Goal: Information Seeking & Learning: Learn about a topic

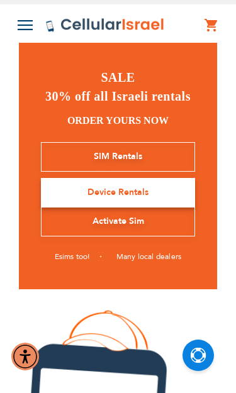
click at [28, 30] on img at bounding box center [25, 25] width 15 height 10
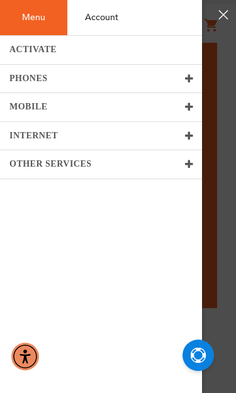
click at [14, 83] on link "PHONES" at bounding box center [101, 79] width 202 height 29
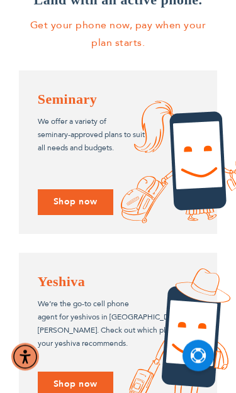
scroll to position [1169, 0]
click at [69, 376] on div "Yeshiva We’re the go-to cell phone agent for yeshivos in [PERSON_NAME]. Check o…" at bounding box center [118, 334] width 199 height 163
click at [71, 374] on div "Yeshiva We’re the go-to cell phone agent for yeshivos in [PERSON_NAME]. Check o…" at bounding box center [118, 334] width 199 height 163
click at [74, 381] on div "Yeshiva We’re the go-to cell phone agent for yeshivos in [PERSON_NAME]. Check o…" at bounding box center [118, 334] width 199 height 163
click at [61, 370] on div "Yeshiva We’re the go-to cell phone agent for yeshivos in [PERSON_NAME]. Check o…" at bounding box center [118, 334] width 199 height 163
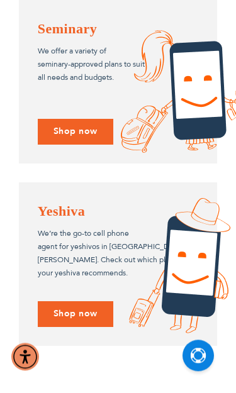
scroll to position [1245, 0]
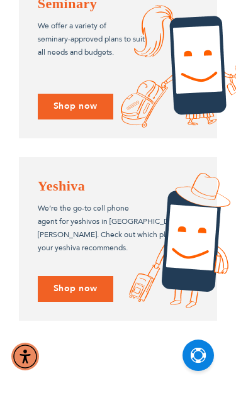
click at [87, 317] on div "Yeshiva We’re the go-to cell phone agent for yeshivos in Eretz Yisroel. Check o…" at bounding box center [118, 238] width 199 height 163
click at [74, 286] on div "Yeshiva We’re the go-to cell phone agent for yeshivos in Eretz Yisroel. Check o…" at bounding box center [118, 238] width 199 height 163
click at [87, 282] on div "Yeshiva We’re the go-to cell phone agent for yeshivos in Eretz Yisroel. Check o…" at bounding box center [118, 238] width 199 height 163
click at [75, 226] on p "We’re the go-to cell phone agent for yeshivos in Eretz Yisroel. Check out which…" at bounding box center [118, 228] width 161 height 53
click at [70, 282] on div "Yeshiva We’re the go-to cell phone agent for yeshivos in Eretz Yisroel. Check o…" at bounding box center [118, 238] width 199 height 163
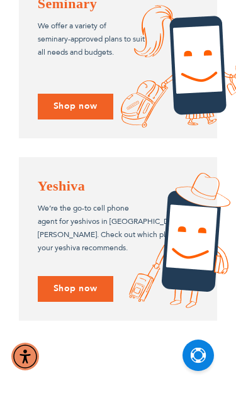
click at [87, 290] on div "Yeshiva We’re the go-to cell phone agent for yeshivos in Eretz Yisroel. Check o…" at bounding box center [118, 238] width 199 height 163
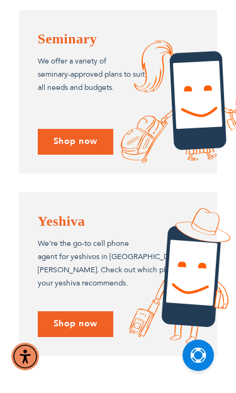
click at [82, 317] on div "Yeshiva We’re the go-to cell phone agent for yeshivos in Eretz Yisroel. Check o…" at bounding box center [118, 273] width 199 height 163
click at [79, 306] on div "Yeshiva We’re the go-to cell phone agent for yeshivos in Eretz Yisroel. Check o…" at bounding box center [118, 273] width 199 height 163
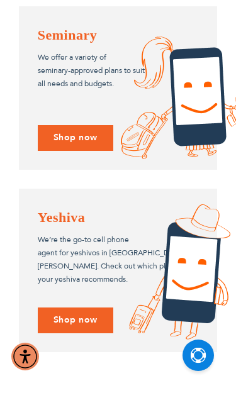
click at [60, 297] on div "Yeshiva We’re the go-to cell phone agent for yeshivos in Eretz Yisroel. Check o…" at bounding box center [118, 270] width 199 height 163
click at [70, 307] on div "Yeshiva We’re the go-to cell phone agent for yeshivos in [PERSON_NAME]. Check o…" at bounding box center [118, 270] width 199 height 163
click at [66, 233] on p "We’re the go-to cell phone agent for yeshivos in Eretz Yisroel. Check out which…" at bounding box center [118, 259] width 161 height 53
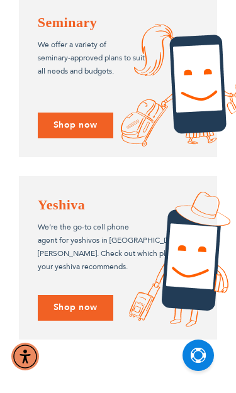
click at [78, 303] on div "Yeshiva We’re the go-to cell phone agent for yeshivos in [PERSON_NAME]. Check o…" at bounding box center [118, 257] width 199 height 163
click at [81, 304] on div "Yeshiva We’re the go-to cell phone agent for yeshivos in [PERSON_NAME]. Check o…" at bounding box center [118, 257] width 199 height 163
click at [88, 257] on div "Yeshiva We’re the go-to cell phone agent for yeshivos in [PERSON_NAME]. Check o…" at bounding box center [118, 257] width 199 height 163
click at [194, 248] on img at bounding box center [179, 259] width 101 height 135
click at [138, 216] on img at bounding box center [179, 259] width 101 height 135
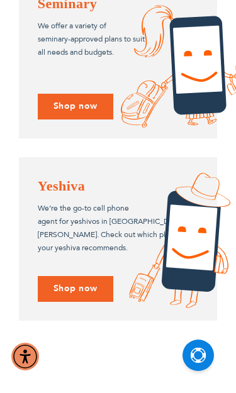
click at [107, 196] on h4 "Yeshiva" at bounding box center [118, 185] width 161 height 19
click at [101, 194] on h4 "Yeshiva" at bounding box center [118, 185] width 161 height 19
click at [98, 192] on h4 "Yeshiva" at bounding box center [118, 185] width 161 height 19
click at [75, 286] on div "Yeshiva We’re the go-to cell phone agent for yeshivos in [PERSON_NAME]. Check o…" at bounding box center [118, 238] width 199 height 163
click at [74, 282] on div "Yeshiva We’re the go-to cell phone agent for yeshivos in [PERSON_NAME]. Check o…" at bounding box center [118, 238] width 199 height 163
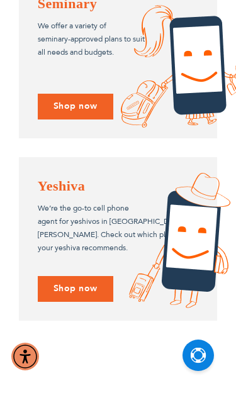
click at [72, 233] on p "We’re the go-to cell phone agent for yeshivos in [PERSON_NAME]. Check out which…" at bounding box center [118, 228] width 161 height 53
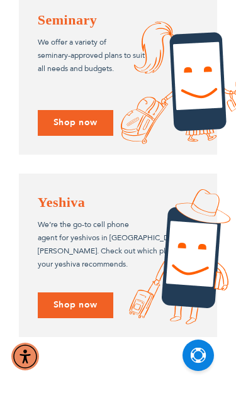
click at [67, 304] on div "Yeshiva We’re the go-to cell phone agent for yeshivos in [PERSON_NAME]. Check o…" at bounding box center [118, 255] width 199 height 163
click at [75, 294] on div "Yeshiva We’re the go-to cell phone agent for yeshivos in [PERSON_NAME]. Check o…" at bounding box center [118, 255] width 199 height 163
click at [78, 290] on div "Yeshiva We’re the go-to cell phone agent for yeshivos in [PERSON_NAME]. Check o…" at bounding box center [118, 255] width 199 height 163
click at [74, 297] on div "Yeshiva We’re the go-to cell phone agent for yeshivos in [PERSON_NAME]. Check o…" at bounding box center [118, 255] width 199 height 163
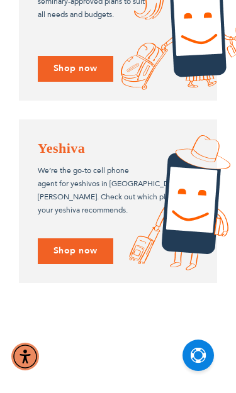
scroll to position [1300, 0]
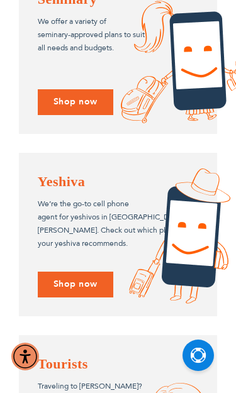
click at [77, 281] on div "Yeshiva We’re the go-to cell phone agent for yeshivos in [PERSON_NAME]. Check o…" at bounding box center [118, 234] width 199 height 163
click at [80, 278] on div "Yeshiva We’re the go-to cell phone agent for yeshivos in [PERSON_NAME]. Check o…" at bounding box center [118, 234] width 199 height 163
click at [72, 263] on div "Yeshiva We’re the go-to cell phone agent for yeshivos in [PERSON_NAME]. Check o…" at bounding box center [118, 234] width 199 height 163
click at [92, 204] on p "We’re the go-to cell phone agent for yeshivos in [PERSON_NAME]. Check out which…" at bounding box center [118, 223] width 161 height 53
click at [66, 176] on h4 "Yeshiva" at bounding box center [118, 181] width 161 height 19
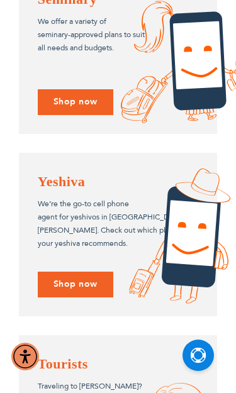
click at [174, 227] on img at bounding box center [179, 235] width 101 height 135
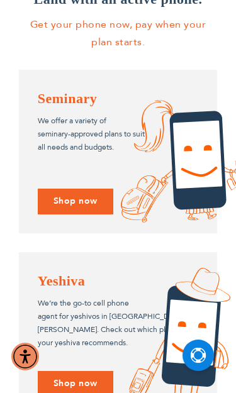
scroll to position [1158, 0]
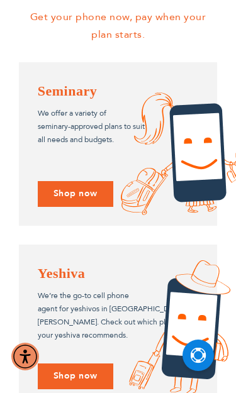
click at [86, 368] on div "Yeshiva We’re the go-to cell phone agent for yeshivos in [PERSON_NAME]. Check o…" at bounding box center [118, 326] width 199 height 163
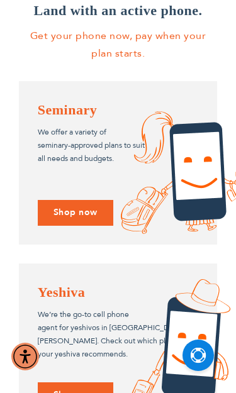
click at [179, 321] on img at bounding box center [179, 346] width 101 height 135
click at [136, 341] on img at bounding box center [179, 346] width 101 height 135
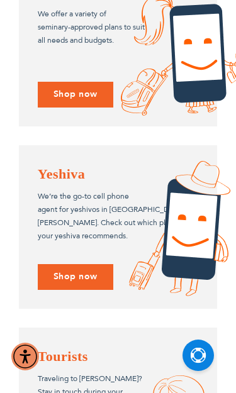
scroll to position [1292, 0]
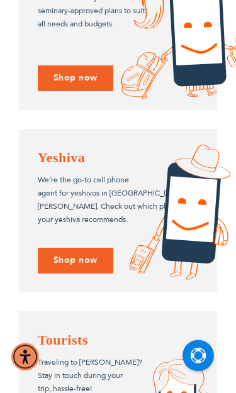
click at [79, 261] on div "Yeshiva We’re the go-to cell phone agent for yeshivos in [PERSON_NAME]. Check o…" at bounding box center [118, 210] width 199 height 163
click at [65, 263] on div "Yeshiva We’re the go-to cell phone agent for yeshivos in [PERSON_NAME]. Check o…" at bounding box center [118, 210] width 199 height 163
click at [65, 252] on div "Yeshiva We’re the go-to cell phone agent for yeshivos in [PERSON_NAME]. Check o…" at bounding box center [118, 210] width 199 height 163
click at [67, 248] on div "Yeshiva We’re the go-to cell phone agent for yeshivos in [PERSON_NAME]. Check o…" at bounding box center [118, 210] width 199 height 163
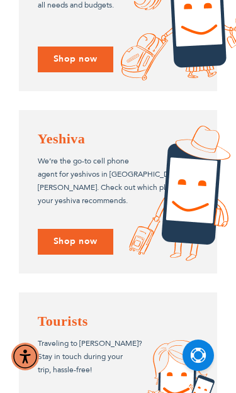
click at [74, 235] on div "Yeshiva We’re the go-to cell phone agent for yeshivos in [PERSON_NAME]. Check o…" at bounding box center [118, 191] width 199 height 163
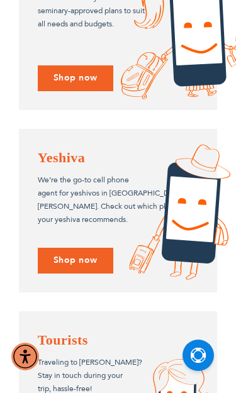
click at [79, 255] on div "Yeshiva We’re the go-to cell phone agent for yeshivos in [PERSON_NAME]. Check o…" at bounding box center [118, 210] width 199 height 163
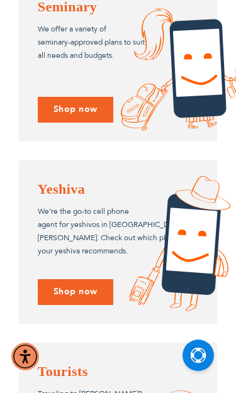
click at [69, 263] on div "Yeshiva We’re the go-to cell phone agent for yeshivos in [PERSON_NAME]. Check o…" at bounding box center [118, 241] width 199 height 163
click at [60, 285] on div "Yeshiva We’re the go-to cell phone agent for yeshivos in [PERSON_NAME]. Check o…" at bounding box center [118, 241] width 199 height 163
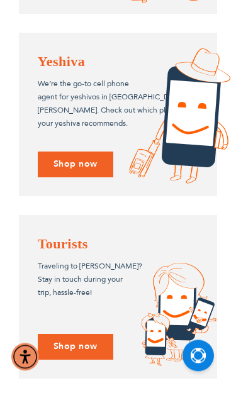
scroll to position [1401, 0]
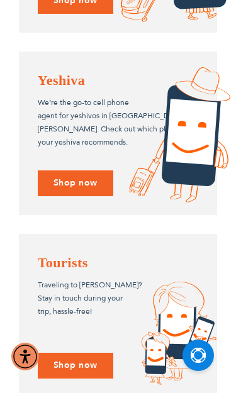
click at [72, 168] on div "Yeshiva We’re the go-to cell phone agent for yeshivos in [PERSON_NAME]. Check o…" at bounding box center [118, 133] width 199 height 163
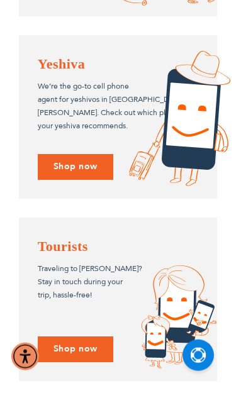
click at [85, 121] on div "Yeshiva We’re the go-to cell phone agent for yeshivos in [PERSON_NAME]. Check o…" at bounding box center [118, 116] width 199 height 163
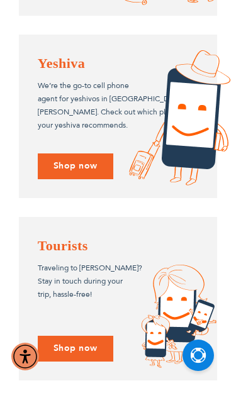
click at [82, 150] on div "Yeshiva We’re the go-to cell phone agent for yeshivos in [PERSON_NAME]. Check o…" at bounding box center [118, 116] width 199 height 163
click at [77, 174] on div "Yeshiva We’re the go-to cell phone agent for yeshivos in [PERSON_NAME]. Check o…" at bounding box center [118, 116] width 199 height 163
click at [73, 174] on div "Yeshiva We’re the go-to cell phone agent for yeshivos in [PERSON_NAME]. Check o…" at bounding box center [118, 116] width 199 height 163
click at [72, 174] on div "Yeshiva We’re the go-to cell phone agent for yeshivos in [PERSON_NAME]. Check o…" at bounding box center [118, 116] width 199 height 163
click at [82, 175] on div "Yeshiva We’re the go-to cell phone agent for yeshivos in [PERSON_NAME]. Check o…" at bounding box center [118, 116] width 199 height 163
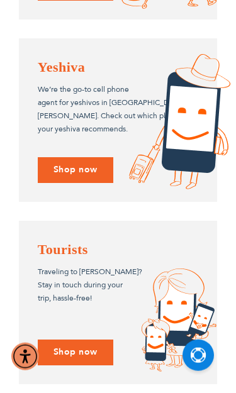
scroll to position [1395, 0]
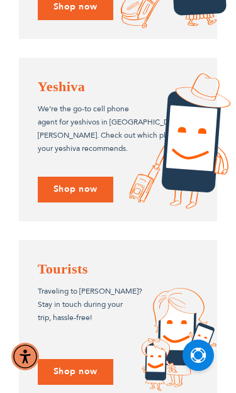
click at [88, 181] on div "Yeshiva We’re the go-to cell phone agent for yeshivos in [PERSON_NAME]. Check o…" at bounding box center [118, 139] width 199 height 163
click at [80, 179] on div "Yeshiva We’re the go-to cell phone agent for yeshivos in [PERSON_NAME]. Check o…" at bounding box center [118, 139] width 199 height 163
click at [70, 157] on div "Yeshiva We’re the go-to cell phone agent for yeshivos in [PERSON_NAME]. Check o…" at bounding box center [118, 139] width 199 height 163
click at [73, 160] on div "Yeshiva We’re the go-to cell phone agent for yeshivos in [PERSON_NAME]. Check o…" at bounding box center [118, 139] width 199 height 163
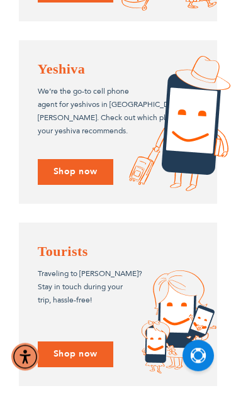
scroll to position [1394, 0]
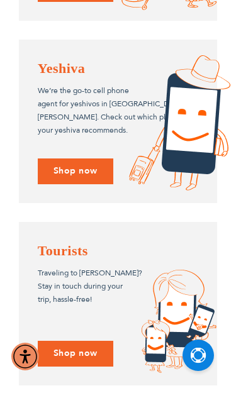
click at [69, 168] on div "Yeshiva We’re the go-to cell phone agent for yeshivos in [PERSON_NAME]. Check o…" at bounding box center [118, 121] width 199 height 163
click at [77, 157] on div "Yeshiva We’re the go-to cell phone agent for yeshivos in [PERSON_NAME]. Check o…" at bounding box center [118, 121] width 199 height 163
click at [76, 162] on div "Yeshiva We’re the go-to cell phone agent for yeshivos in [PERSON_NAME]. Check o…" at bounding box center [118, 121] width 199 height 163
click at [74, 153] on div "Yeshiva We’re the go-to cell phone agent for yeshivos in [PERSON_NAME]. Check o…" at bounding box center [118, 121] width 199 height 163
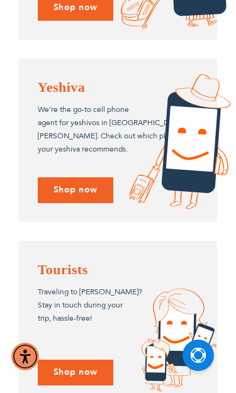
click at [74, 170] on div "Yeshiva We’re the go-to cell phone agent for yeshivos in [PERSON_NAME]. Check o…" at bounding box center [118, 139] width 199 height 163
click at [82, 174] on div "Yeshiva We’re the go-to cell phone agent for yeshivos in [PERSON_NAME]. Check o…" at bounding box center [118, 139] width 199 height 163
click at [82, 114] on p "We’re the go-to cell phone agent for yeshivos in [PERSON_NAME]. Check out which…" at bounding box center [118, 129] width 161 height 53
click at [55, 82] on h4 "Yeshiva" at bounding box center [118, 86] width 161 height 19
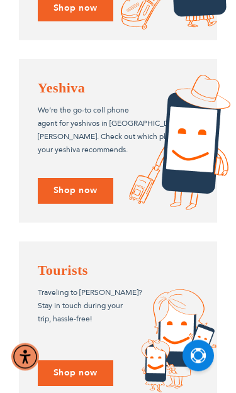
click at [72, 166] on div "Yeshiva We’re the go-to cell phone agent for yeshivos in [PERSON_NAME]. Check o…" at bounding box center [118, 140] width 199 height 163
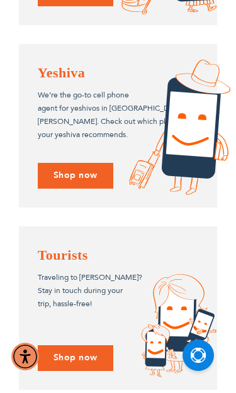
click at [72, 155] on div "Yeshiva We’re the go-to cell phone agent for yeshivos in [PERSON_NAME]. Check o…" at bounding box center [118, 125] width 199 height 163
click at [74, 151] on div "Yeshiva We’re the go-to cell phone agent for yeshivos in [PERSON_NAME]. Check o…" at bounding box center [118, 125] width 199 height 163
click at [77, 165] on div "Yeshiva We’re the go-to cell phone agent for yeshivos in [PERSON_NAME]. Check o…" at bounding box center [118, 125] width 199 height 163
click at [80, 167] on div "Yeshiva We’re the go-to cell phone agent for yeshivos in [PERSON_NAME]. Check o…" at bounding box center [118, 125] width 199 height 163
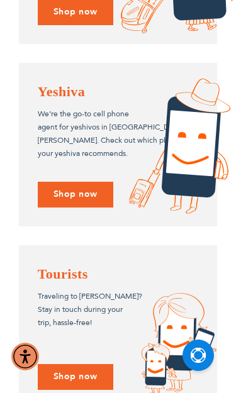
click at [74, 158] on div "Yeshiva We’re the go-to cell phone agent for yeshivos in [PERSON_NAME]. Check o…" at bounding box center [118, 144] width 199 height 163
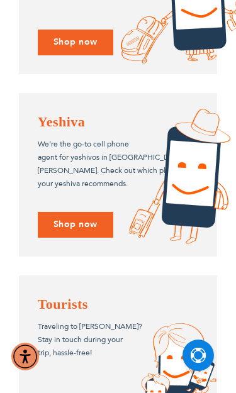
scroll to position [1358, 0]
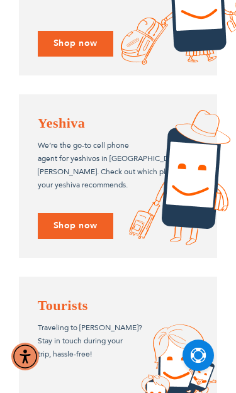
click at [75, 209] on div "Yeshiva We’re the go-to cell phone agent for yeshivos in [PERSON_NAME]. Check o…" at bounding box center [118, 175] width 199 height 163
click at [78, 217] on div "Yeshiva We’re the go-to cell phone agent for yeshivos in [PERSON_NAME]. Check o…" at bounding box center [118, 175] width 199 height 163
click at [68, 203] on div "Yeshiva We’re the go-to cell phone agent for yeshivos in [PERSON_NAME]. Check o…" at bounding box center [118, 175] width 199 height 163
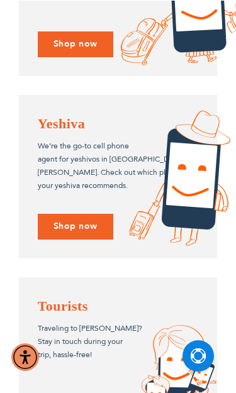
click at [69, 200] on div "Yeshiva We’re the go-to cell phone agent for yeshivos in [PERSON_NAME]. Check o…" at bounding box center [118, 175] width 199 height 163
click at [70, 189] on div "Yeshiva We’re the go-to cell phone agent for yeshivos in [PERSON_NAME]. Check o…" at bounding box center [118, 175] width 199 height 163
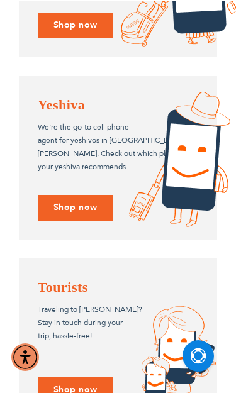
scroll to position [1358, 0]
click at [72, 207] on div "Yeshiva We’re the go-to cell phone agent for yeshivos in [PERSON_NAME]. Check o…" at bounding box center [118, 157] width 199 height 163
click at [65, 204] on div "Yeshiva We’re the go-to cell phone agent for yeshivos in [PERSON_NAME]. Check o…" at bounding box center [118, 157] width 199 height 163
click at [72, 188] on div "Yeshiva We’re the go-to cell phone agent for yeshivos in [PERSON_NAME]. Check o…" at bounding box center [118, 157] width 199 height 163
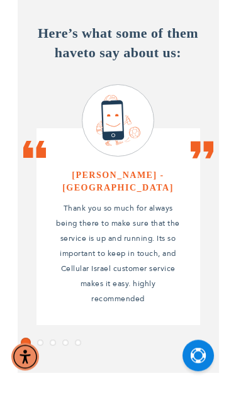
scroll to position [773, 0]
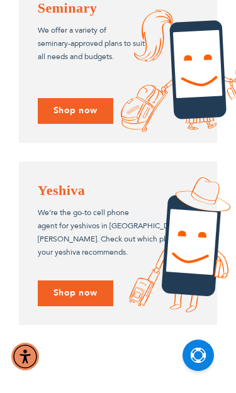
scroll to position [1242, 0]
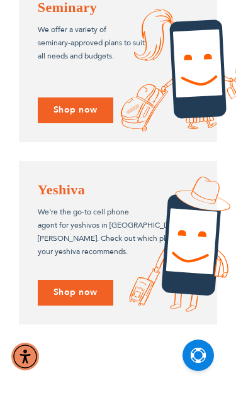
click at [73, 290] on div "Yeshiva We’re the go-to cell phone agent for yeshivos in [PERSON_NAME]. Check o…" at bounding box center [118, 242] width 199 height 163
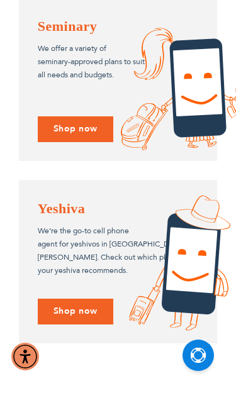
click at [74, 307] on div "Yeshiva We’re the go-to cell phone agent for yeshivos in [PERSON_NAME]. Check o…" at bounding box center [118, 261] width 199 height 163
click at [82, 258] on p "We’re the go-to cell phone agent for yeshivos in [PERSON_NAME]. Check out which…" at bounding box center [118, 250] width 161 height 53
click at [79, 309] on div "Yeshiva We’re the go-to cell phone agent for yeshivos in [PERSON_NAME]. Check o…" at bounding box center [118, 261] width 199 height 163
click at [79, 312] on div "Yeshiva We’re the go-to cell phone agent for yeshivos in [PERSON_NAME]. Check o…" at bounding box center [118, 261] width 199 height 163
click at [80, 312] on div "Yeshiva We’re the go-to cell phone agent for yeshivos in [PERSON_NAME]. Check o…" at bounding box center [118, 261] width 199 height 163
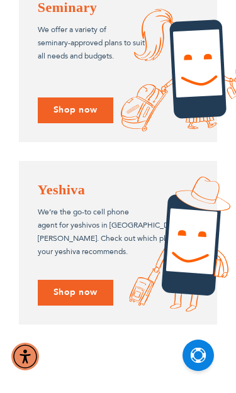
click at [135, 213] on img at bounding box center [179, 244] width 101 height 135
click at [60, 195] on h4 "Yeshiva" at bounding box center [118, 189] width 161 height 19
click at [55, 228] on p "We’re the go-to cell phone agent for yeshivos in [PERSON_NAME]. Check out which…" at bounding box center [118, 232] width 161 height 53
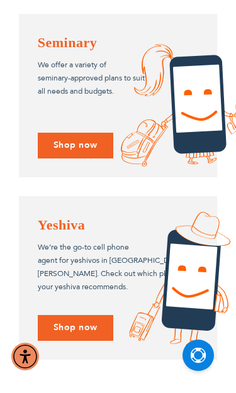
click at [78, 309] on div "Yeshiva We’re the go-to cell phone agent for yeshivos in [PERSON_NAME]. Check o…" at bounding box center [118, 277] width 199 height 163
click at [78, 308] on div "Yeshiva We’re the go-to cell phone agent for yeshivos in [PERSON_NAME]. Check o…" at bounding box center [118, 277] width 199 height 163
click at [76, 258] on p "We’re the go-to cell phone agent for yeshivos in [PERSON_NAME]. Check out which…" at bounding box center [118, 267] width 161 height 53
click at [57, 225] on div "Yeshiva We’re the go-to cell phone agent for yeshivos in [PERSON_NAME]. Check o…" at bounding box center [118, 254] width 161 height 79
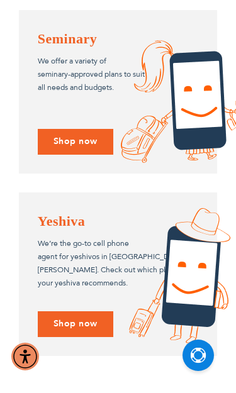
click at [88, 292] on div "Yeshiva We’re the go-to cell phone agent for yeshivos in [PERSON_NAME]. Check o…" at bounding box center [118, 273] width 199 height 163
click at [94, 311] on div "Yeshiva We’re the go-to cell phone agent for yeshivos in [PERSON_NAME]. Check o…" at bounding box center [118, 273] width 199 height 163
click at [105, 311] on div "Yeshiva We’re the go-to cell phone agent for yeshivos in [PERSON_NAME]. Check o…" at bounding box center [118, 273] width 199 height 163
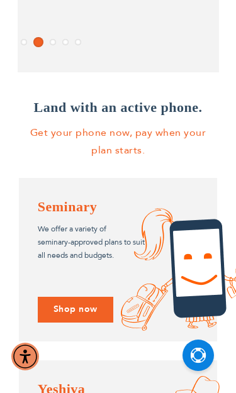
scroll to position [1060, 0]
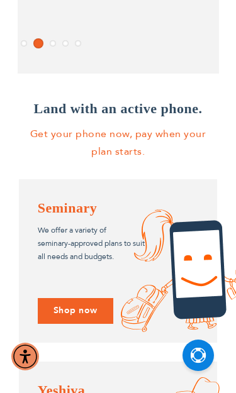
click at [97, 311] on div "Seminary We offer a variety of seminary-approved plans to suit all needs and bu…" at bounding box center [118, 260] width 199 height 163
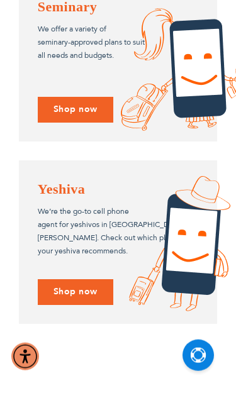
click at [81, 272] on div "Yeshiva We’re the go-to cell phone agent for yeshivos in [PERSON_NAME]. Check o…" at bounding box center [118, 241] width 199 height 163
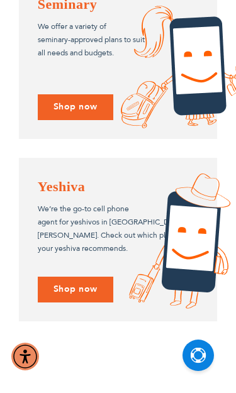
scroll to position [1272, 0]
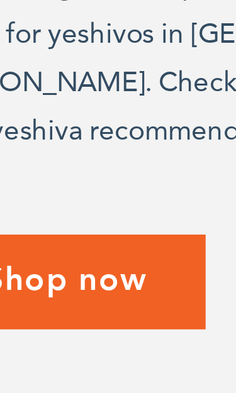
click at [35, 131] on div "Yeshiva We’re the go-to cell phone agent for yeshivos in [PERSON_NAME]. Check o…" at bounding box center [118, 212] width 199 height 163
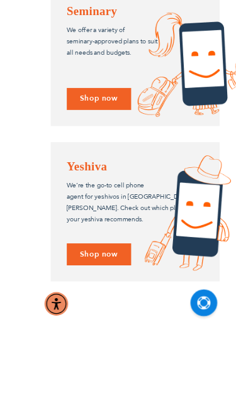
scroll to position [1315, 0]
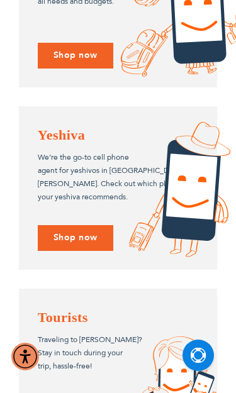
click at [80, 233] on div "Yeshiva We’re the go-to cell phone agent for yeshivos in [PERSON_NAME]. Check o…" at bounding box center [118, 187] width 199 height 163
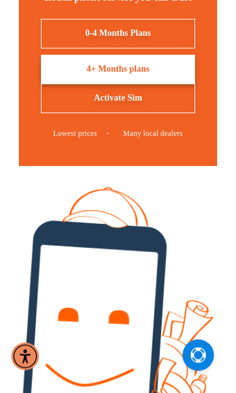
scroll to position [0, 0]
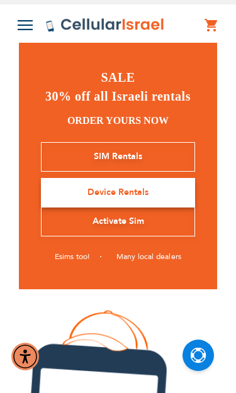
click at [24, 29] on img at bounding box center [25, 25] width 15 height 10
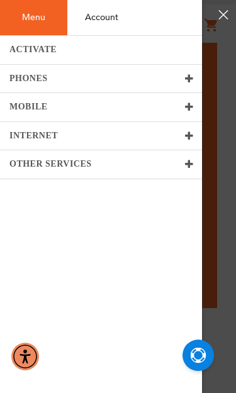
click at [17, 81] on span "PHONES" at bounding box center [28, 78] width 38 height 9
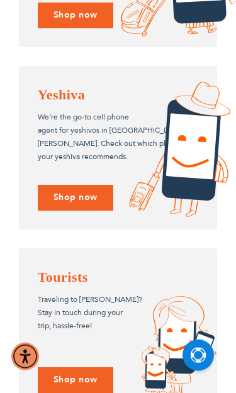
scroll to position [1337, 0]
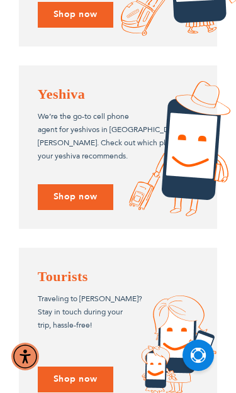
click at [68, 207] on div "Yeshiva We’re the go-to cell phone agent for yeshivos in [PERSON_NAME]. Check o…" at bounding box center [118, 146] width 199 height 163
click at [60, 194] on div "Yeshiva We’re the go-to cell phone agent for yeshivos in [PERSON_NAME]. Check o…" at bounding box center [118, 146] width 199 height 163
click at [174, 180] on img at bounding box center [179, 148] width 101 height 135
click at [175, 175] on img at bounding box center [179, 148] width 101 height 135
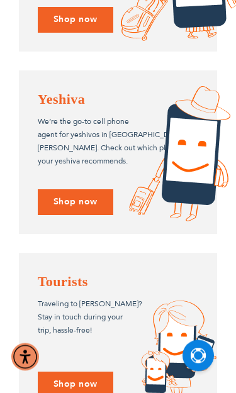
scroll to position [1332, 0]
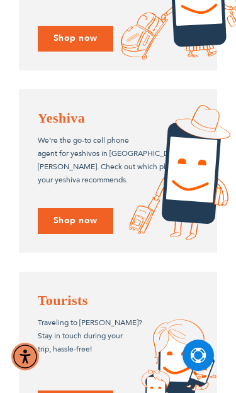
click at [59, 197] on div "Yeshiva We’re the go-to cell phone agent for yeshivos in [PERSON_NAME]. Check o…" at bounding box center [118, 170] width 199 height 163
click at [62, 195] on div "Yeshiva We’re the go-to cell phone agent for yeshivos in [PERSON_NAME]. Check o…" at bounding box center [118, 170] width 199 height 163
click at [62, 199] on div "Yeshiva We’re the go-to cell phone agent for yeshivos in [PERSON_NAME]. Check o…" at bounding box center [118, 170] width 199 height 163
click at [57, 215] on div "Yeshiva We’re the go-to cell phone agent for yeshivos in Eretz Yisroel. Check o…" at bounding box center [118, 170] width 199 height 163
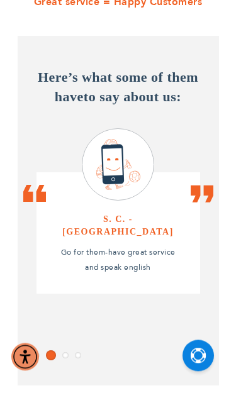
scroll to position [722, 0]
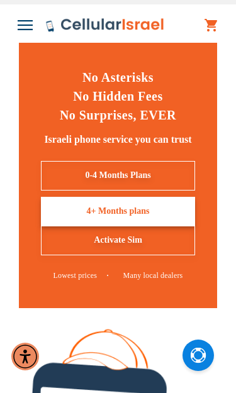
click at [18, 27] on img at bounding box center [25, 25] width 15 height 10
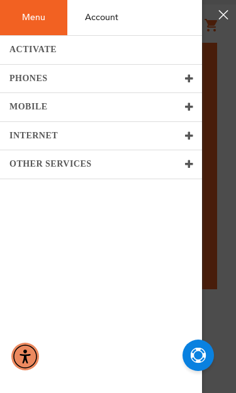
click at [18, 107] on span "MOBILE" at bounding box center [28, 106] width 38 height 9
click at [19, 110] on span "MOBILE" at bounding box center [28, 106] width 38 height 9
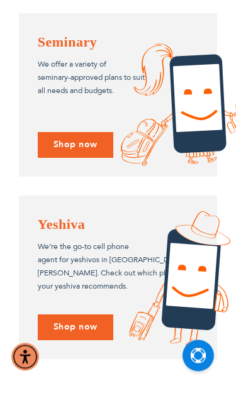
scroll to position [1209, 0]
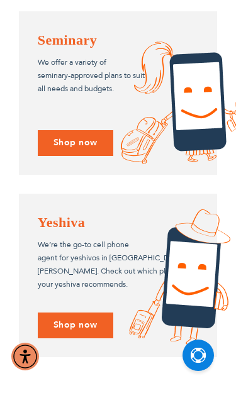
click at [92, 317] on div "Yeshiva We’re the go-to cell phone agent for yeshivos in [PERSON_NAME]. Check o…" at bounding box center [118, 275] width 199 height 163
click at [121, 279] on div "Yeshiva We’re the go-to cell phone agent for yeshivos in [PERSON_NAME]. Check o…" at bounding box center [118, 275] width 199 height 163
click at [145, 260] on img at bounding box center [179, 276] width 101 height 135
click at [155, 249] on img at bounding box center [179, 276] width 101 height 135
click at [154, 255] on img at bounding box center [179, 276] width 101 height 135
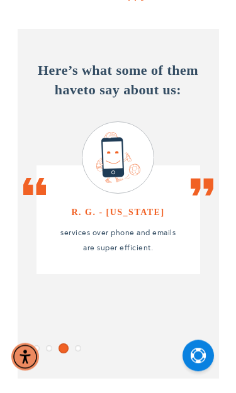
scroll to position [736, 0]
